Goal: Find contact information: Find contact information

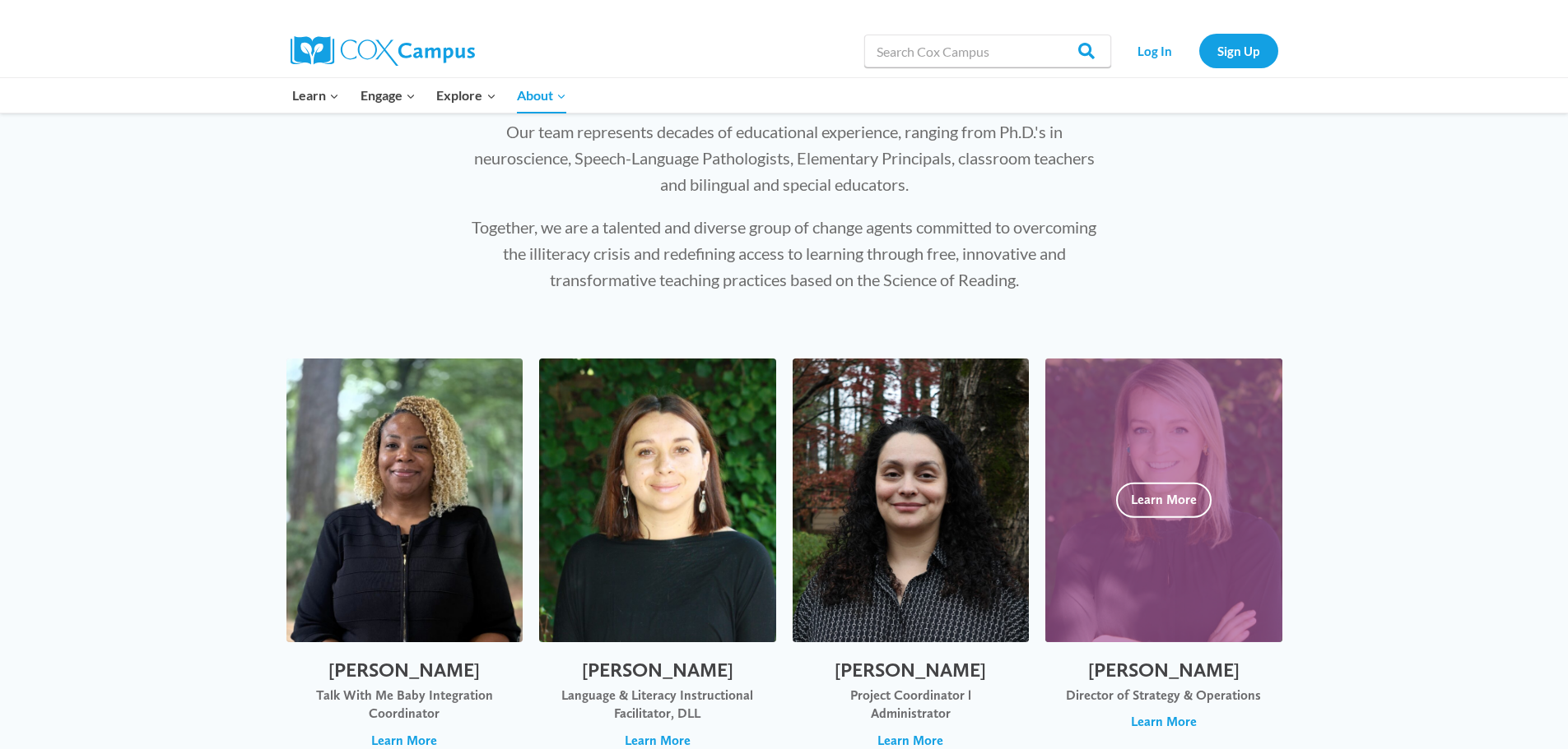
scroll to position [246, 0]
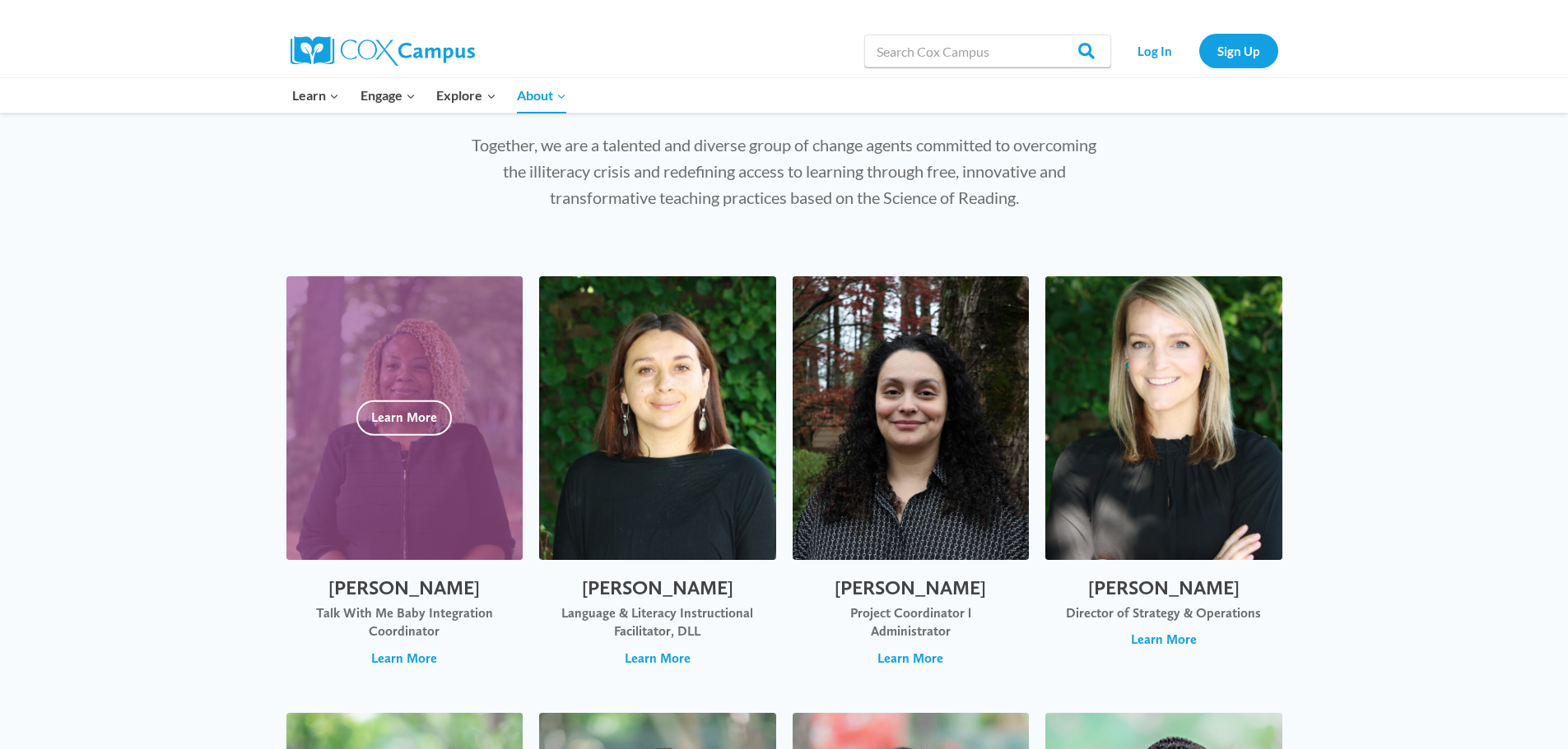
drag, startPoint x: 490, startPoint y: 589, endPoint x: 323, endPoint y: 594, distance: 167.1
click at [323, 594] on h2 "Alvanetta Alexander" at bounding box center [404, 588] width 204 height 23
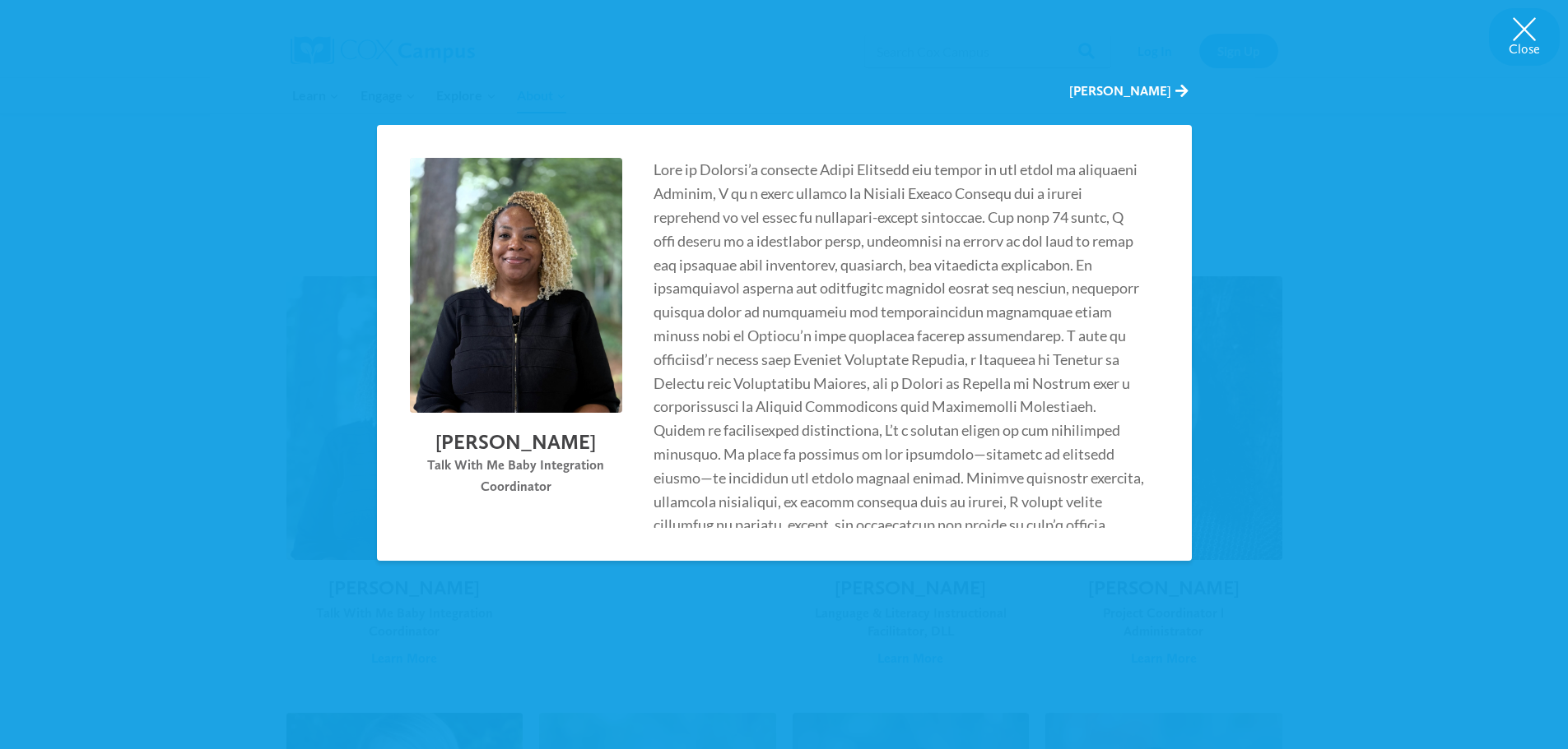
drag, startPoint x: 616, startPoint y: 443, endPoint x: 419, endPoint y: 443, distance: 197.0
click at [411, 444] on h2 "Alvanetta Alexander" at bounding box center [516, 442] width 212 height 25
copy h2 "Alvanetta Alexander"
click at [1520, 34] on button "Close" at bounding box center [1524, 36] width 71 height 57
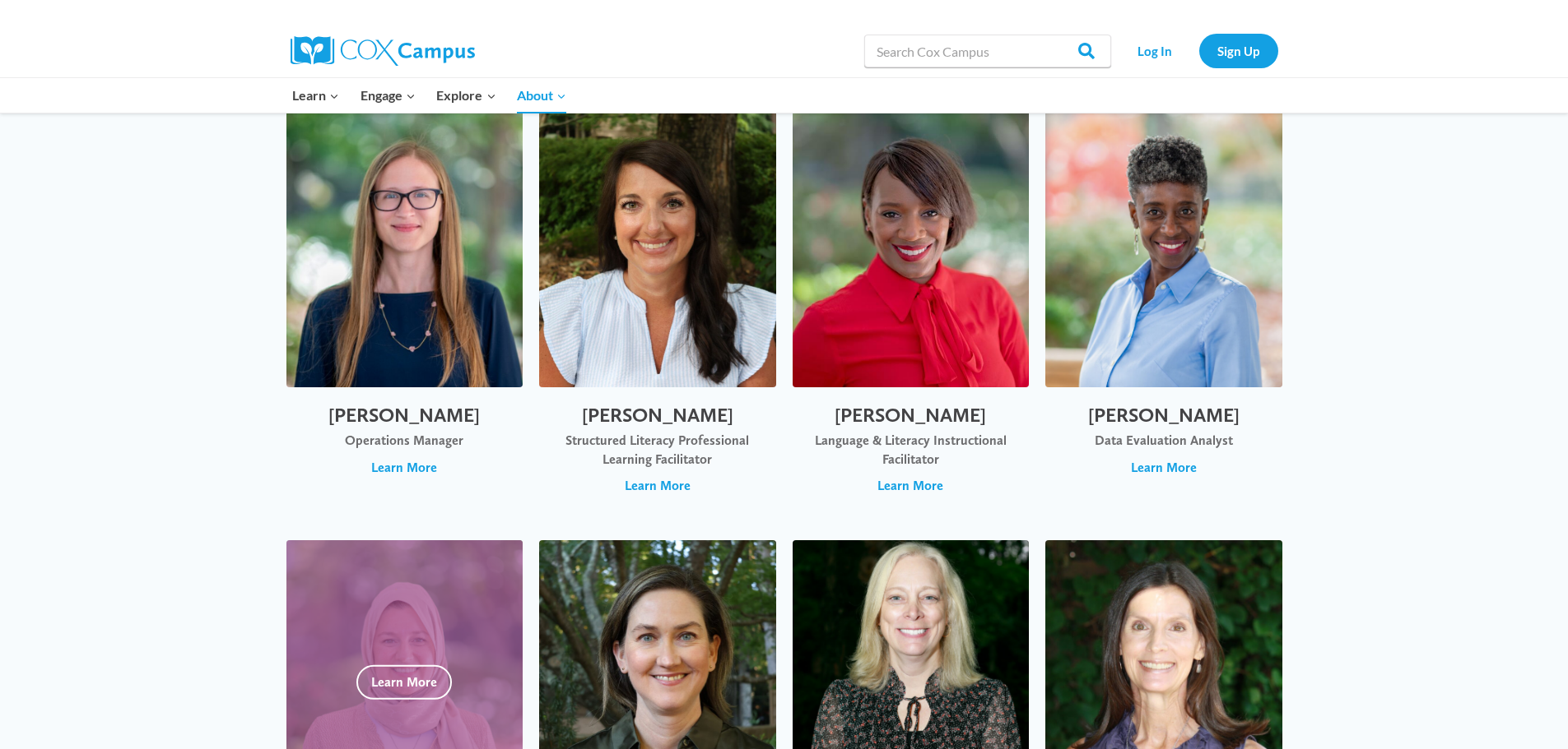
scroll to position [4604, 0]
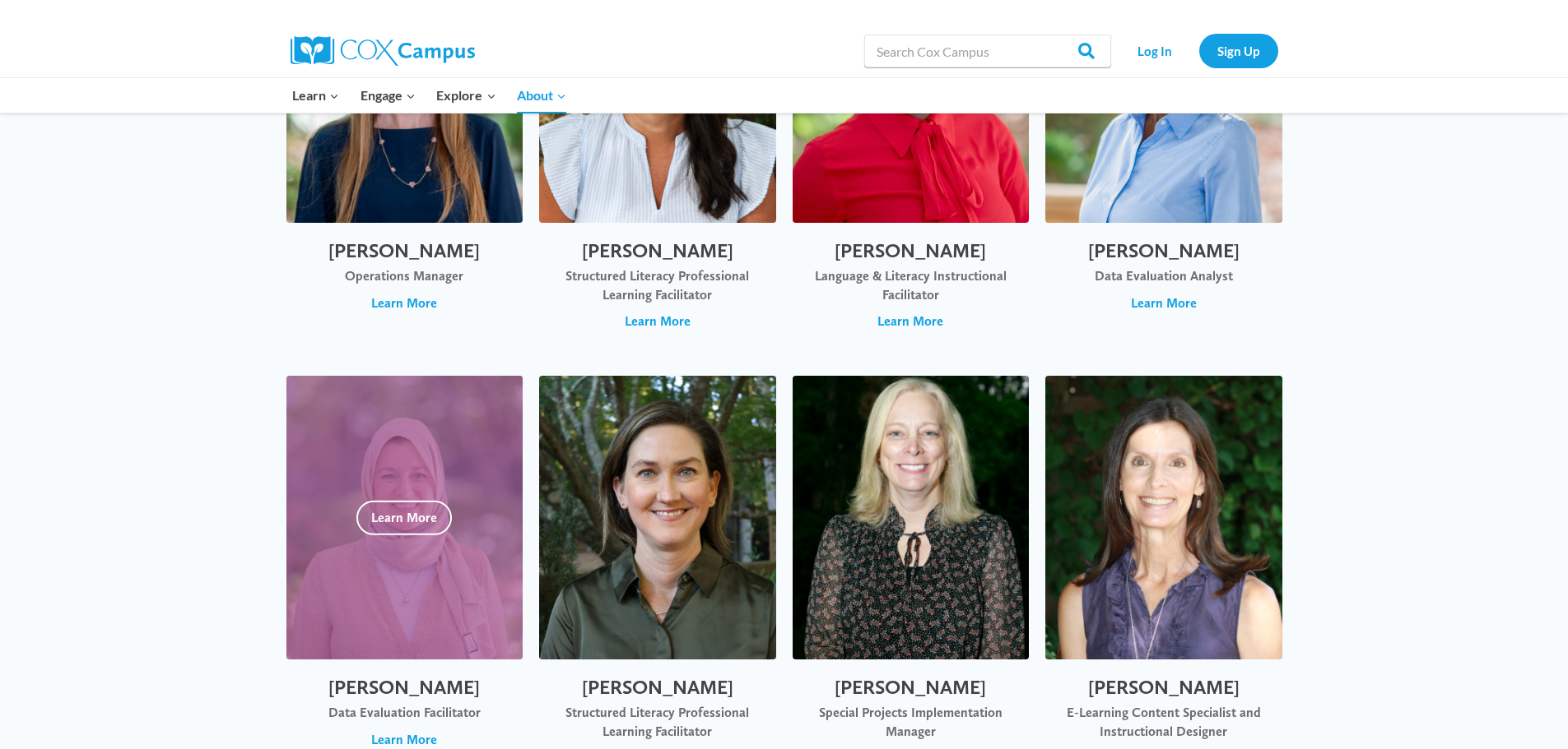
drag, startPoint x: 473, startPoint y: 625, endPoint x: 358, endPoint y: 622, distance: 115.0
click at [358, 676] on h2 "[PERSON_NAME]" at bounding box center [404, 688] width 204 height 23
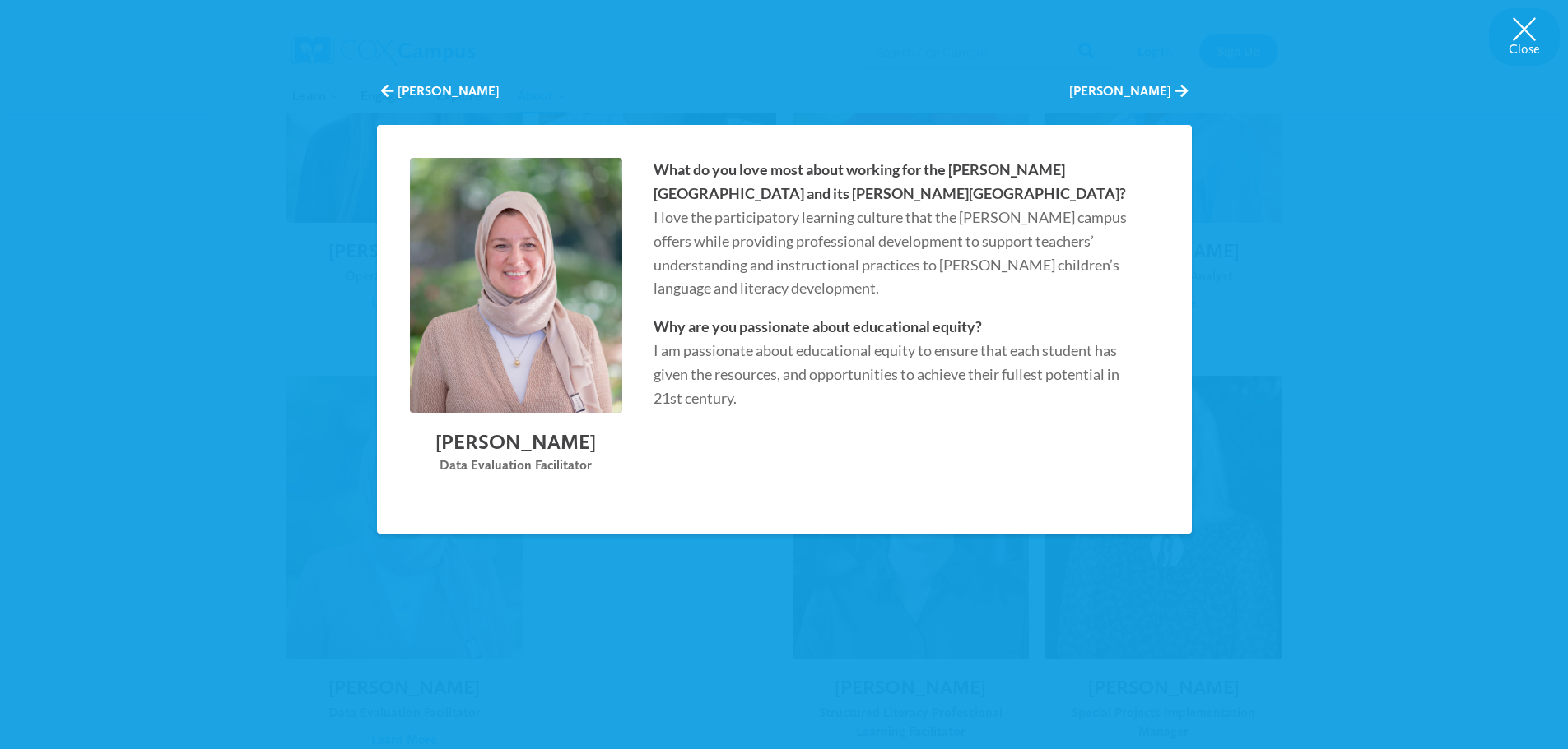
drag, startPoint x: 581, startPoint y: 450, endPoint x: 452, endPoint y: 447, distance: 129.0
click at [452, 447] on h2 "[PERSON_NAME]" at bounding box center [516, 442] width 212 height 25
copy h2 "[PERSON_NAME]"
click at [1533, 30] on button "Close" at bounding box center [1524, 36] width 71 height 57
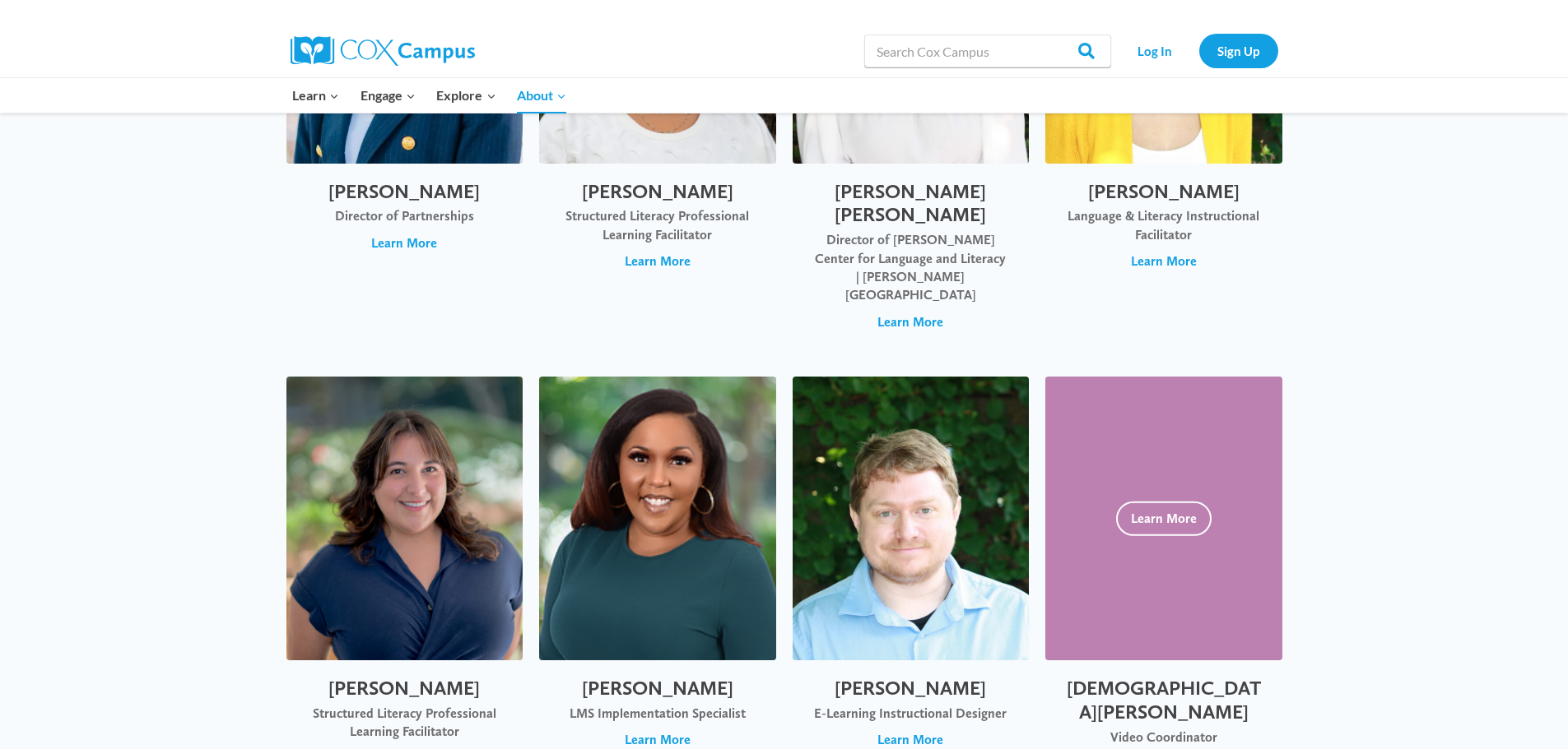
scroll to position [3452, 0]
